Goal: Transaction & Acquisition: Book appointment/travel/reservation

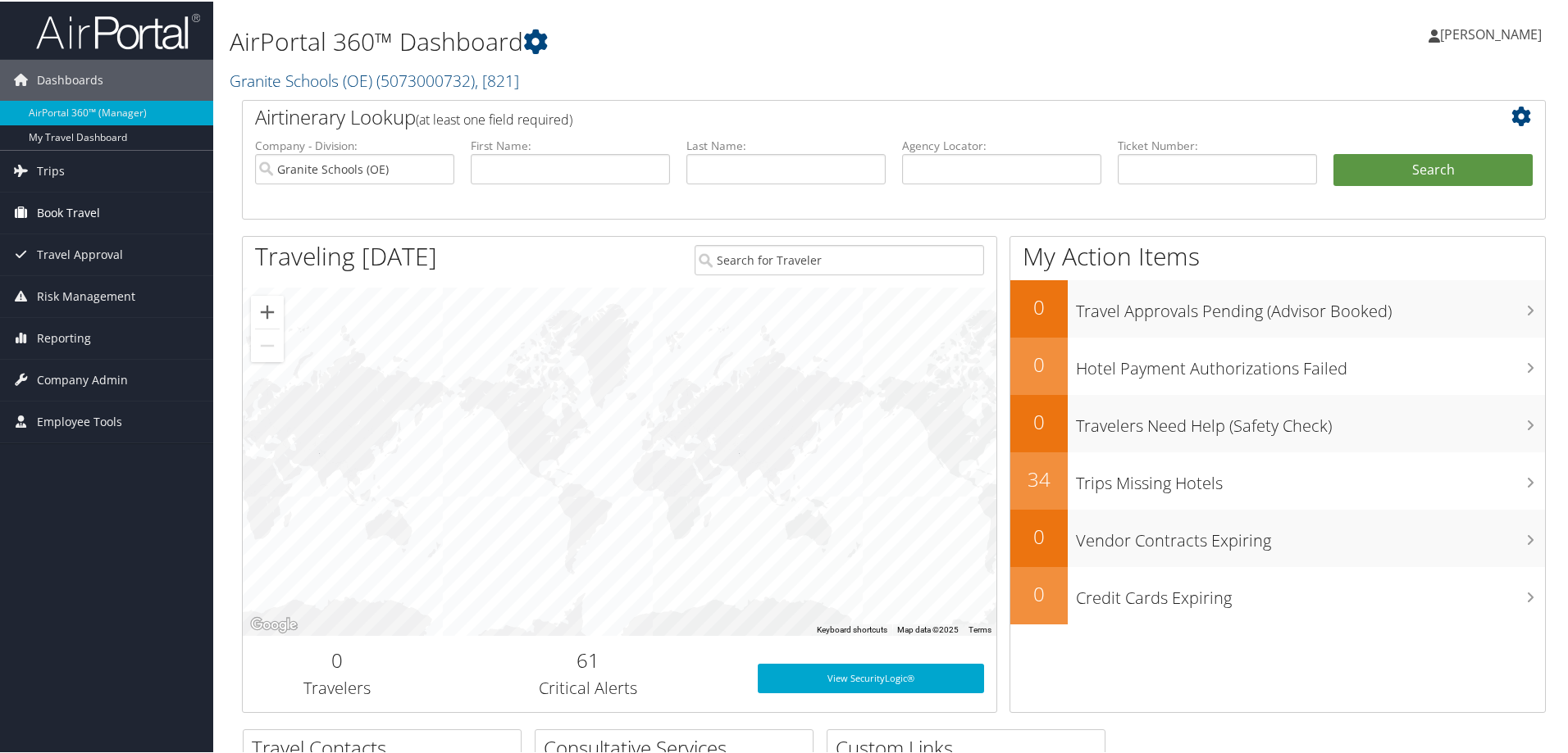
click at [81, 209] on span "Book Travel" at bounding box center [69, 212] width 63 height 41
click at [84, 249] on span "Travel Approval" at bounding box center [80, 254] width 86 height 41
click at [83, 207] on span "Book Travel" at bounding box center [69, 212] width 63 height 41
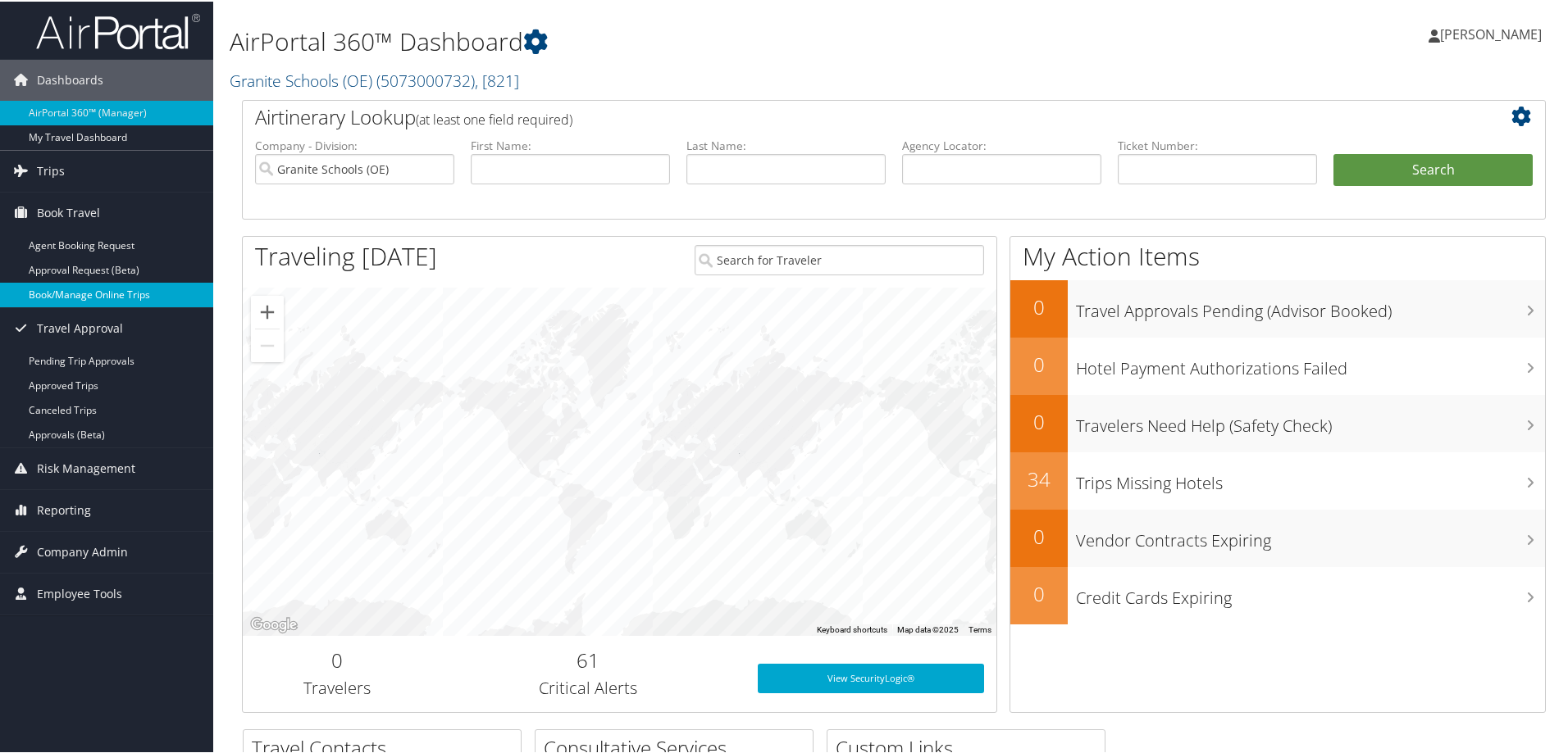
click at [83, 295] on link "Book/Manage Online Trips" at bounding box center [107, 293] width 214 height 24
